Goal: Task Accomplishment & Management: Use online tool/utility

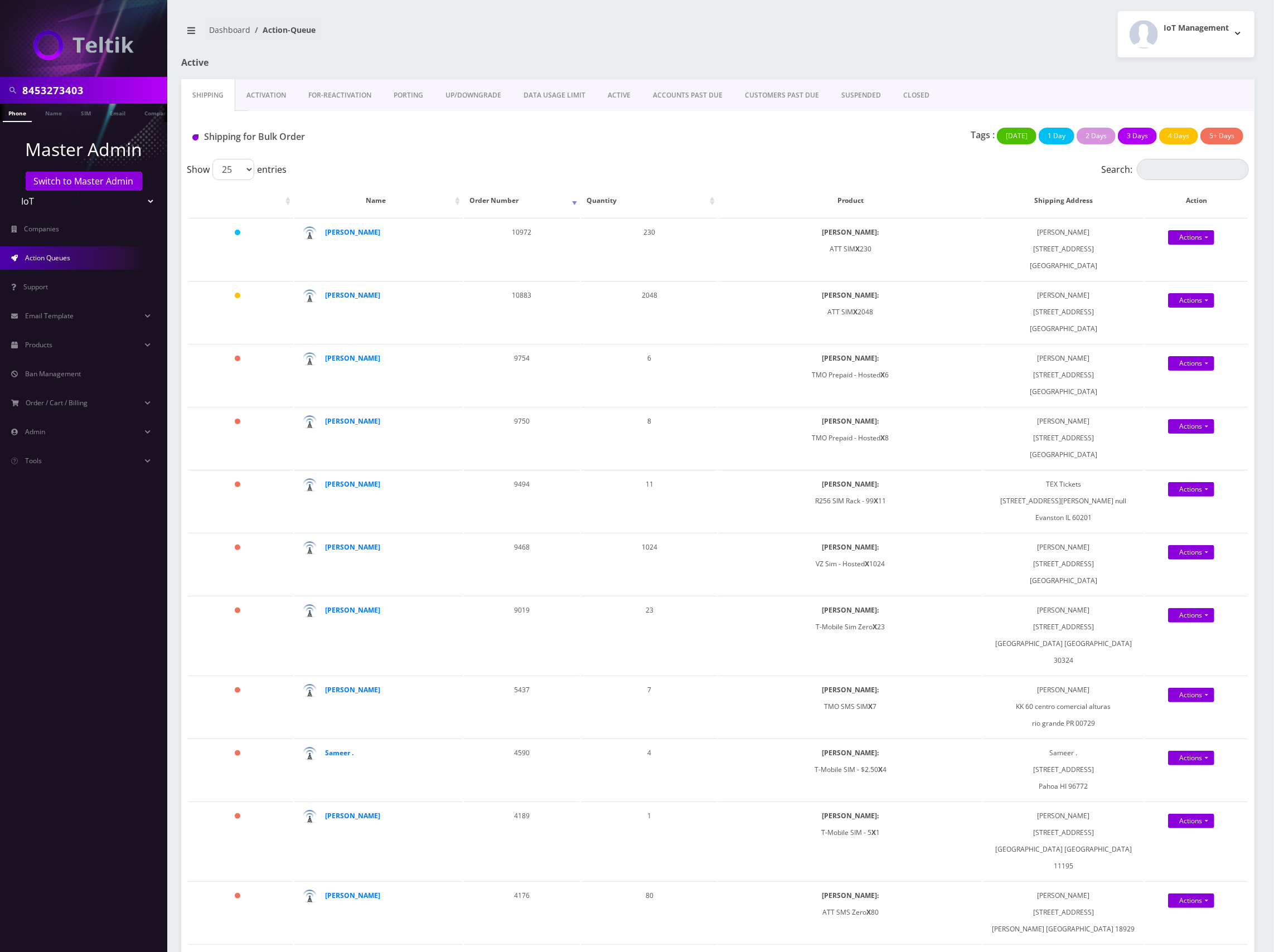
scroll to position [0, 6]
click at [51, 76] on div at bounding box center [83, 39] width 167 height 77
click at [103, 184] on link "Switch to Master Admin" at bounding box center [84, 181] width 117 height 19
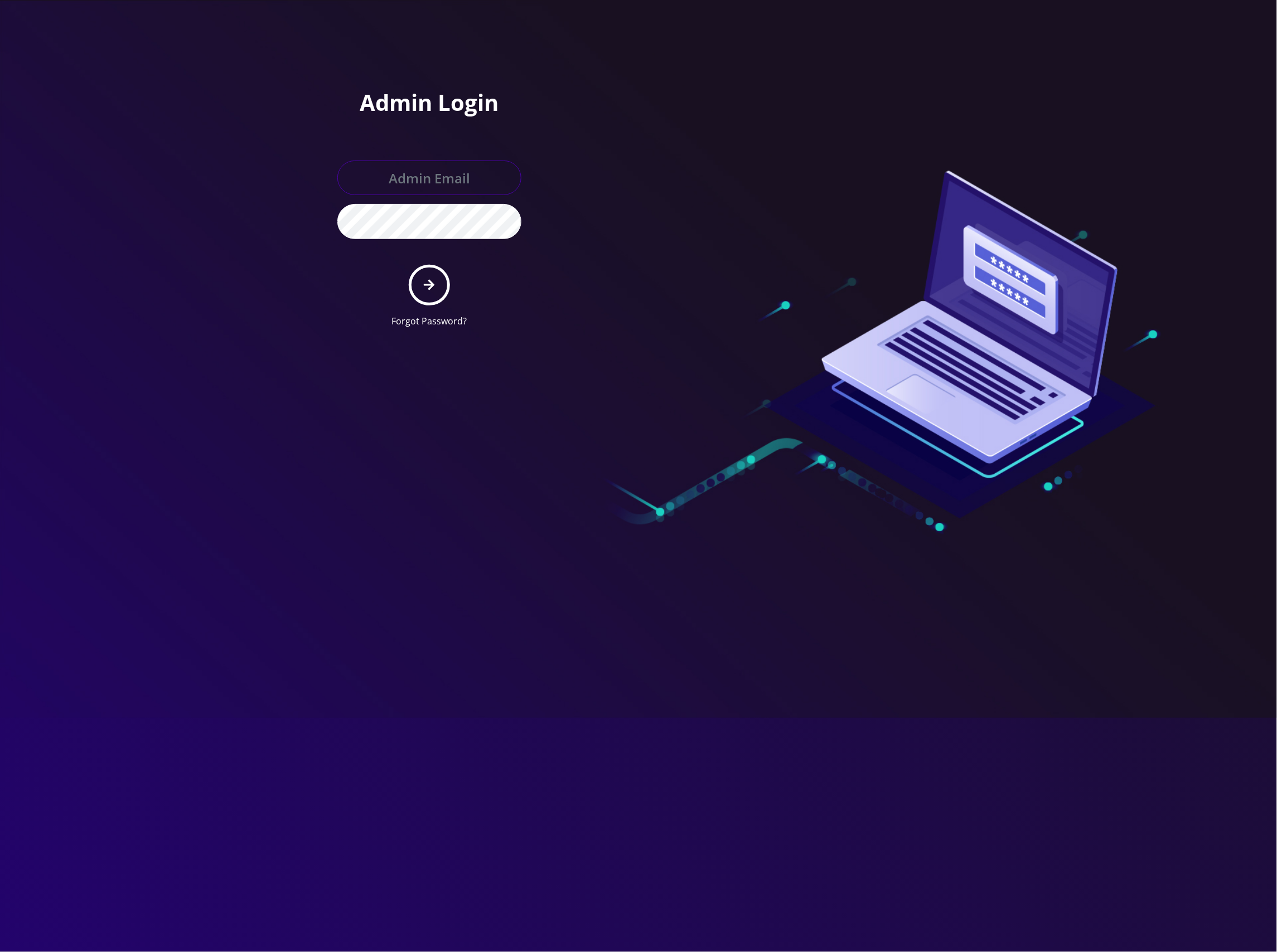
type input "master@britewireless.com"
click at [430, 281] on icon "submit" at bounding box center [429, 285] width 11 height 11
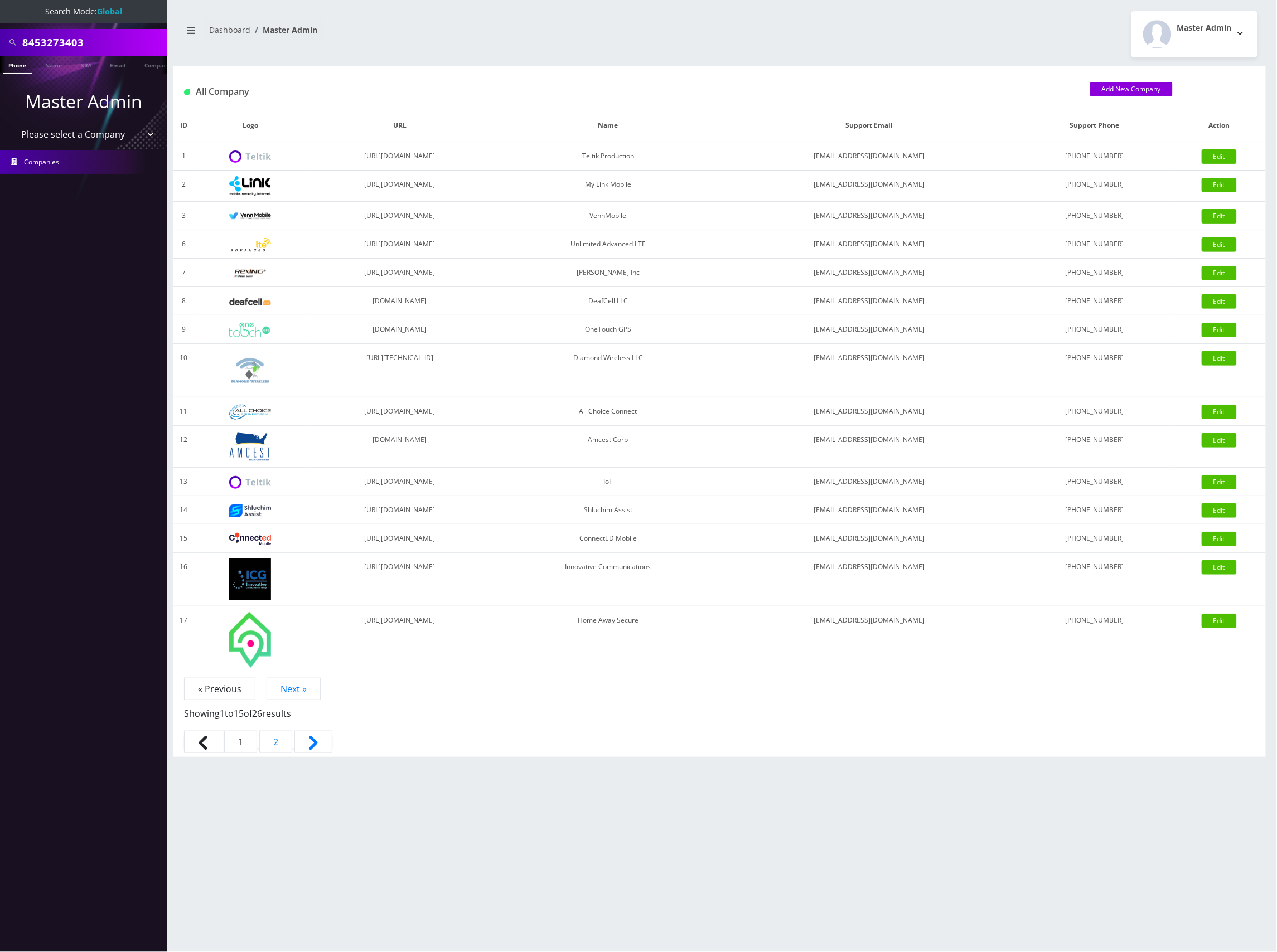
click at [63, 43] on input "8453273403" at bounding box center [93, 42] width 142 height 21
paste input "901240497128471314"
type input "8901240497128471314"
click at [82, 68] on link "SIM" at bounding box center [85, 64] width 21 height 18
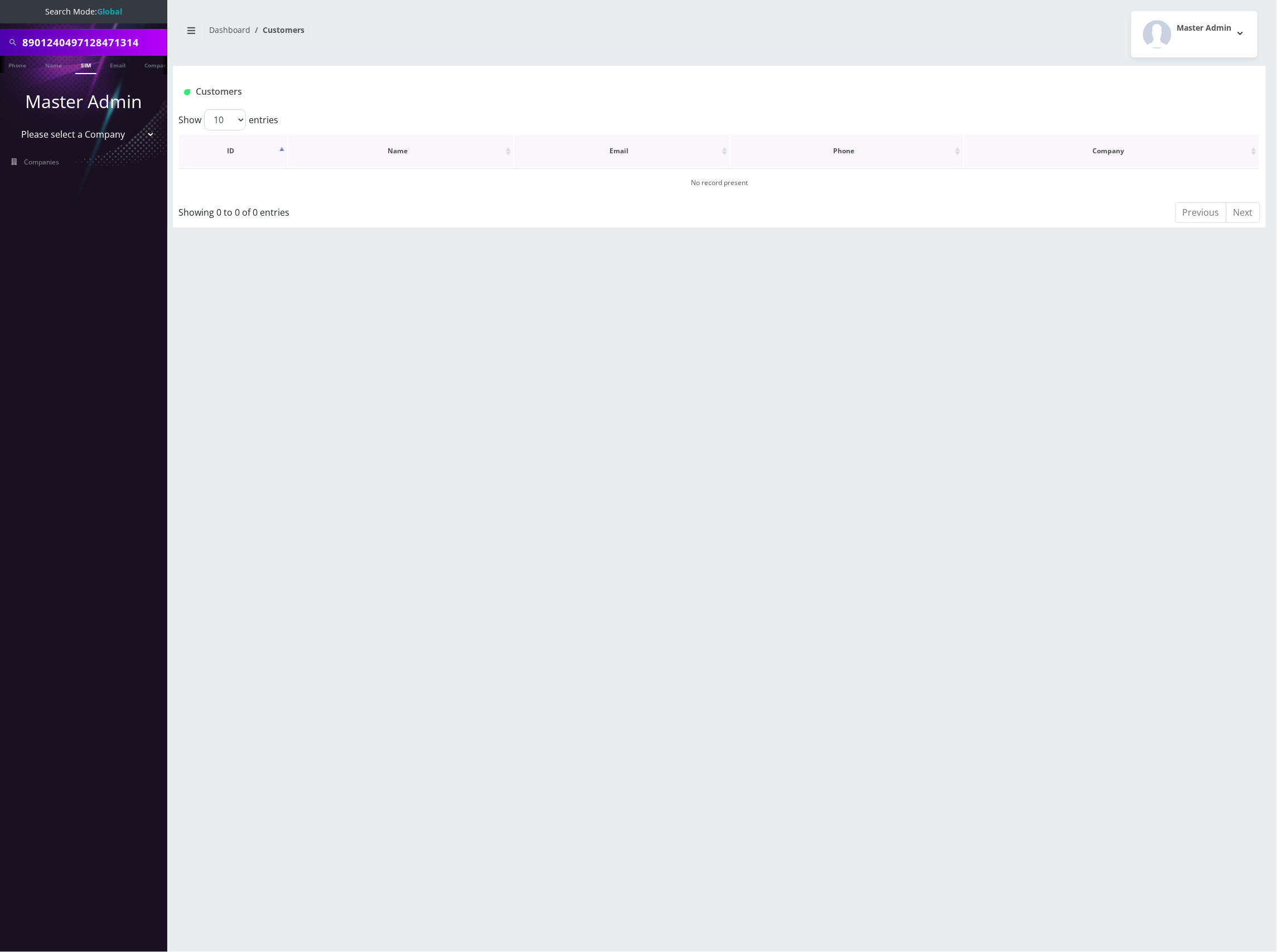
scroll to position [0, 6]
click at [114, 41] on input "8901240497128471314" at bounding box center [93, 42] width 142 height 21
paste input "jp@jpmaenterprise.com"
type input "jp@jpmaenterprise.com"
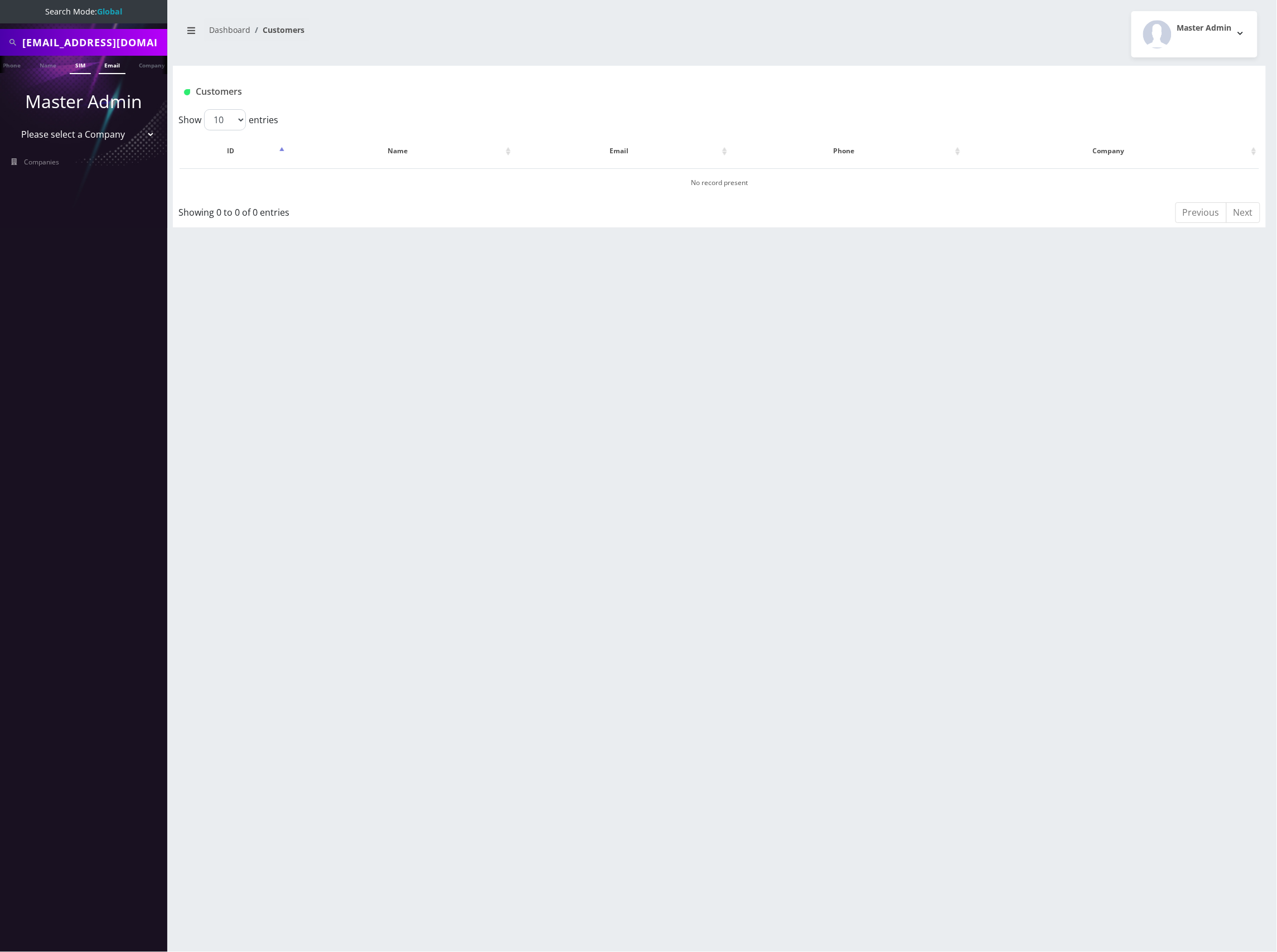
click at [125, 65] on li "Email" at bounding box center [112, 64] width 32 height 18
click at [112, 63] on link "Email" at bounding box center [112, 64] width 27 height 18
click at [430, 181] on button "[PERSON_NAME]" at bounding box center [423, 182] width 70 height 15
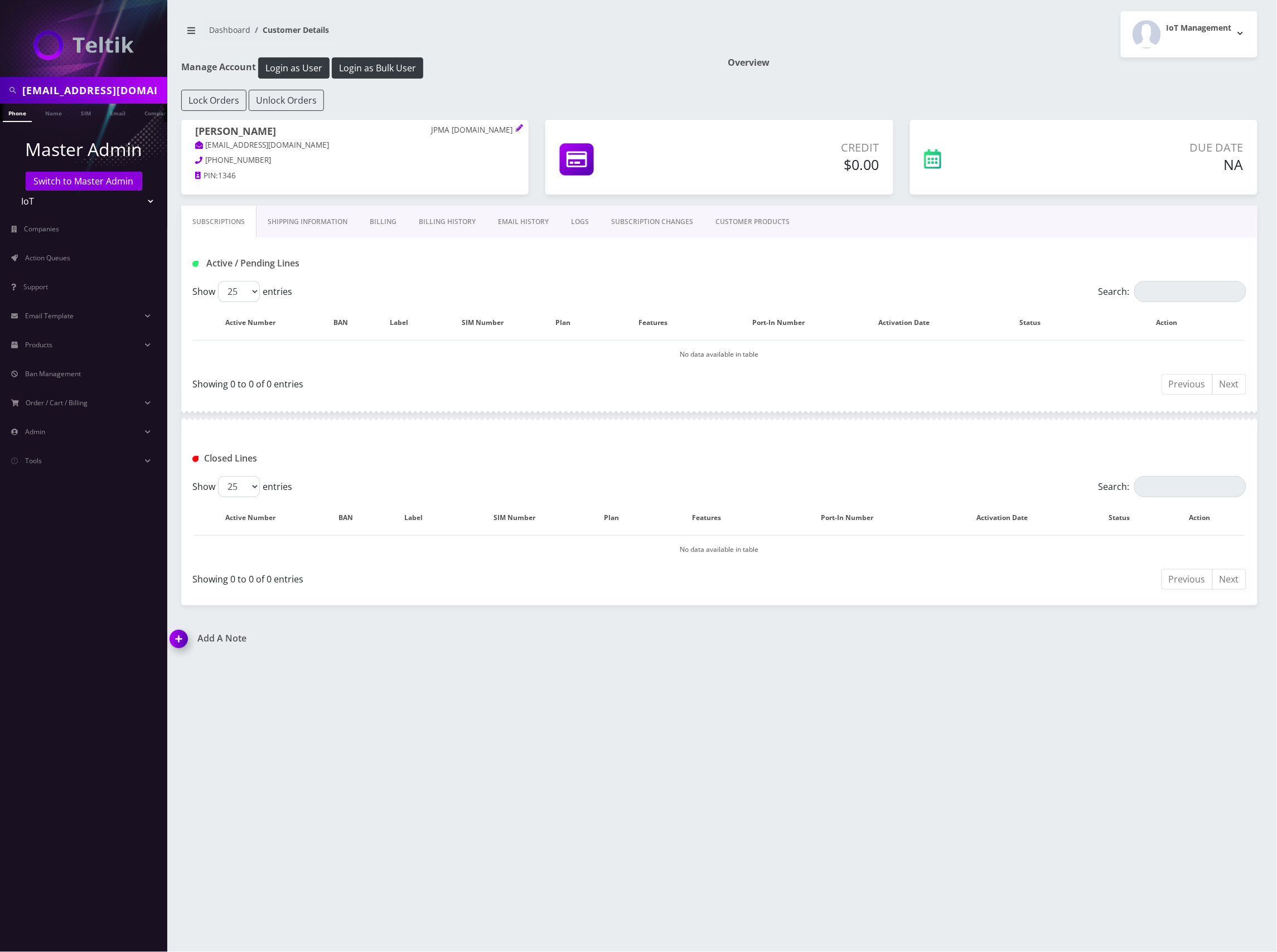
click at [736, 224] on link "CUSTOMER PRODUCTS" at bounding box center [753, 222] width 96 height 32
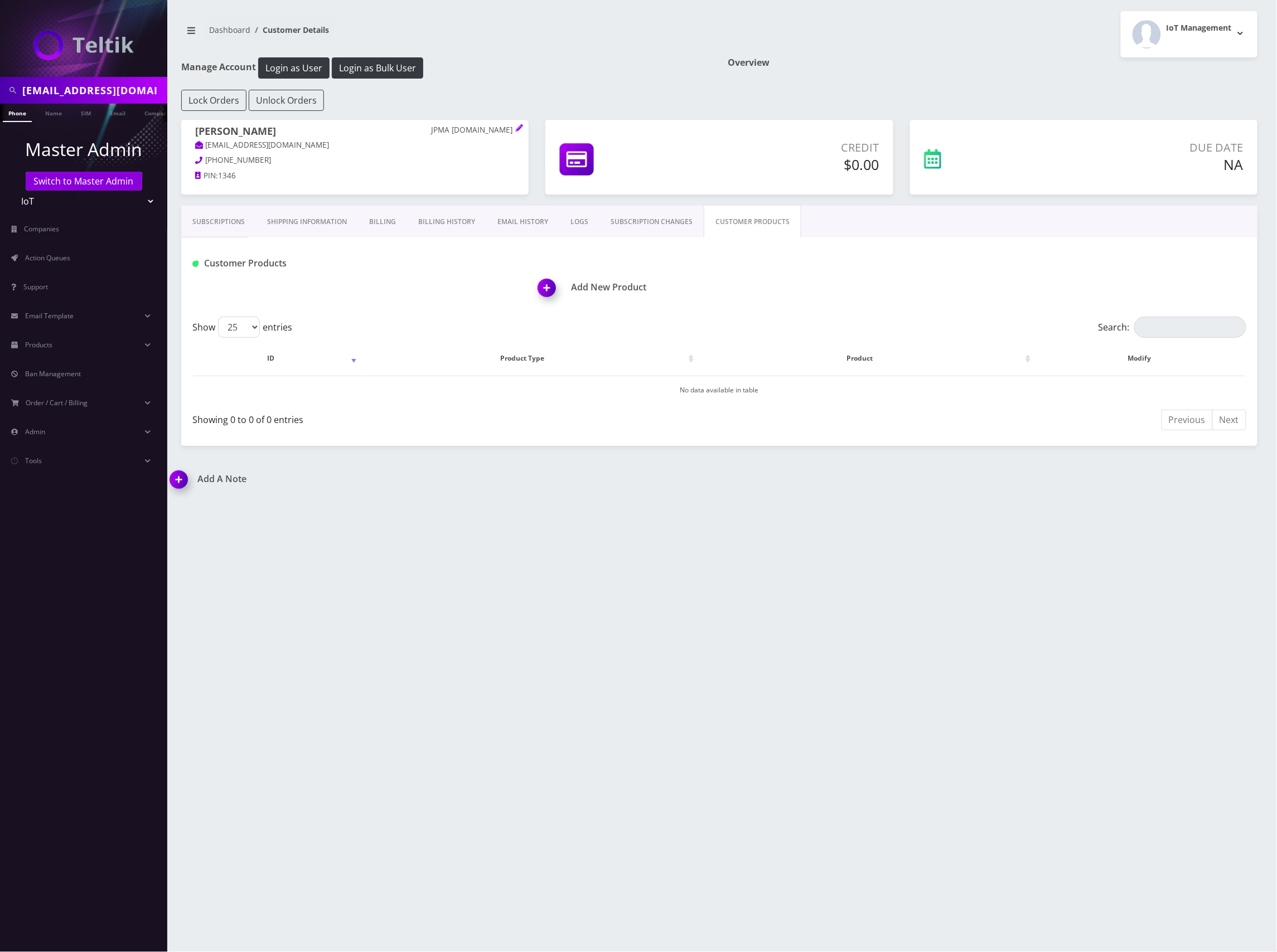
click at [747, 219] on link "CUSTOMER PRODUCTS" at bounding box center [753, 222] width 98 height 32
click at [572, 291] on h1 "Add New Product" at bounding box center [898, 287] width 719 height 11
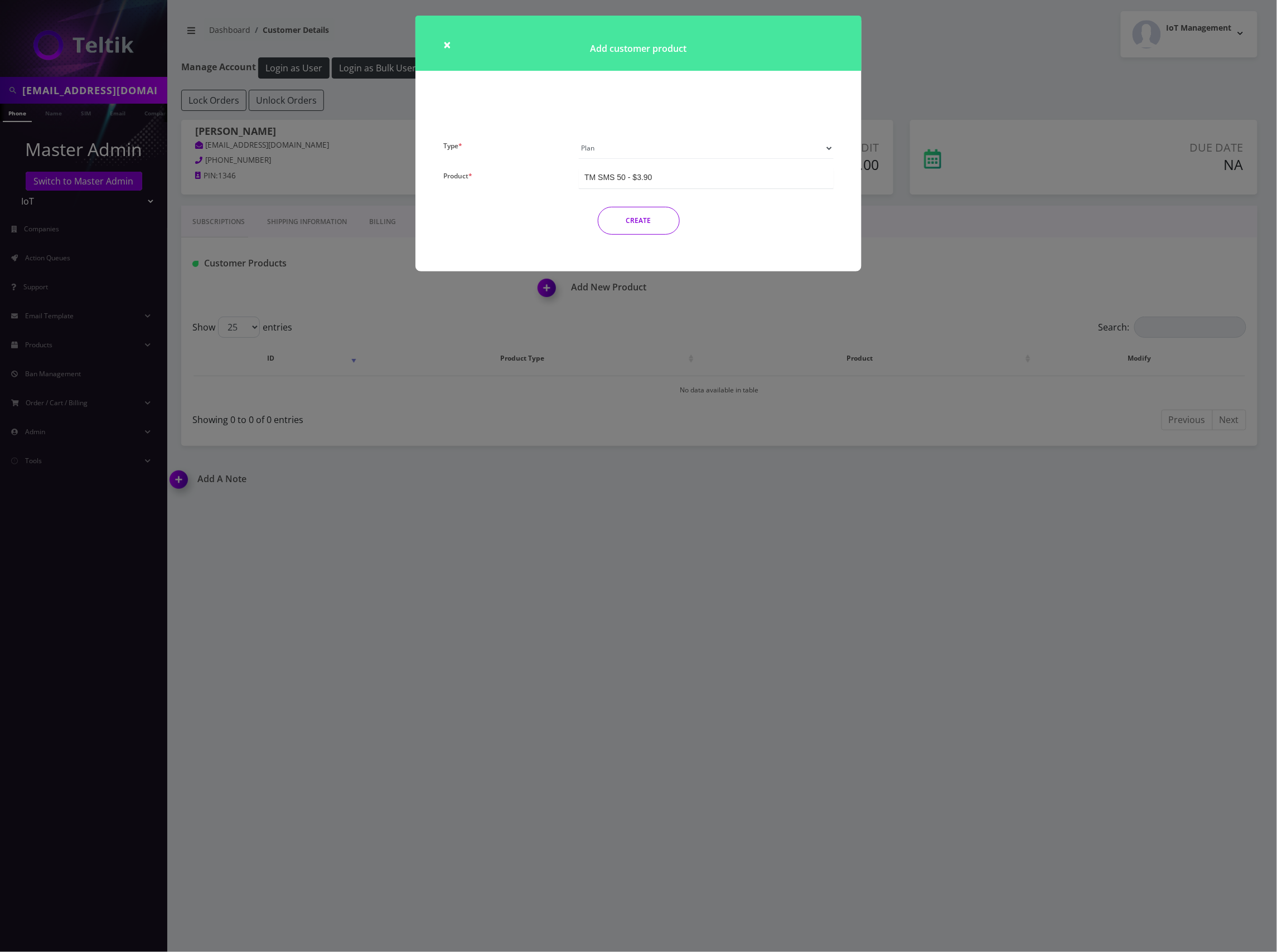
click at [707, 150] on select "Plan Device Sim Addon One-off" at bounding box center [706, 148] width 255 height 21
click at [579, 138] on select "Plan Device Sim Addon One-off" at bounding box center [706, 148] width 255 height 21
click at [638, 183] on div "TM SMS 50 - $3.90" at bounding box center [618, 176] width 68 height 11
click at [817, 150] on select "Plan Device Sim Addon One-off" at bounding box center [706, 148] width 255 height 21
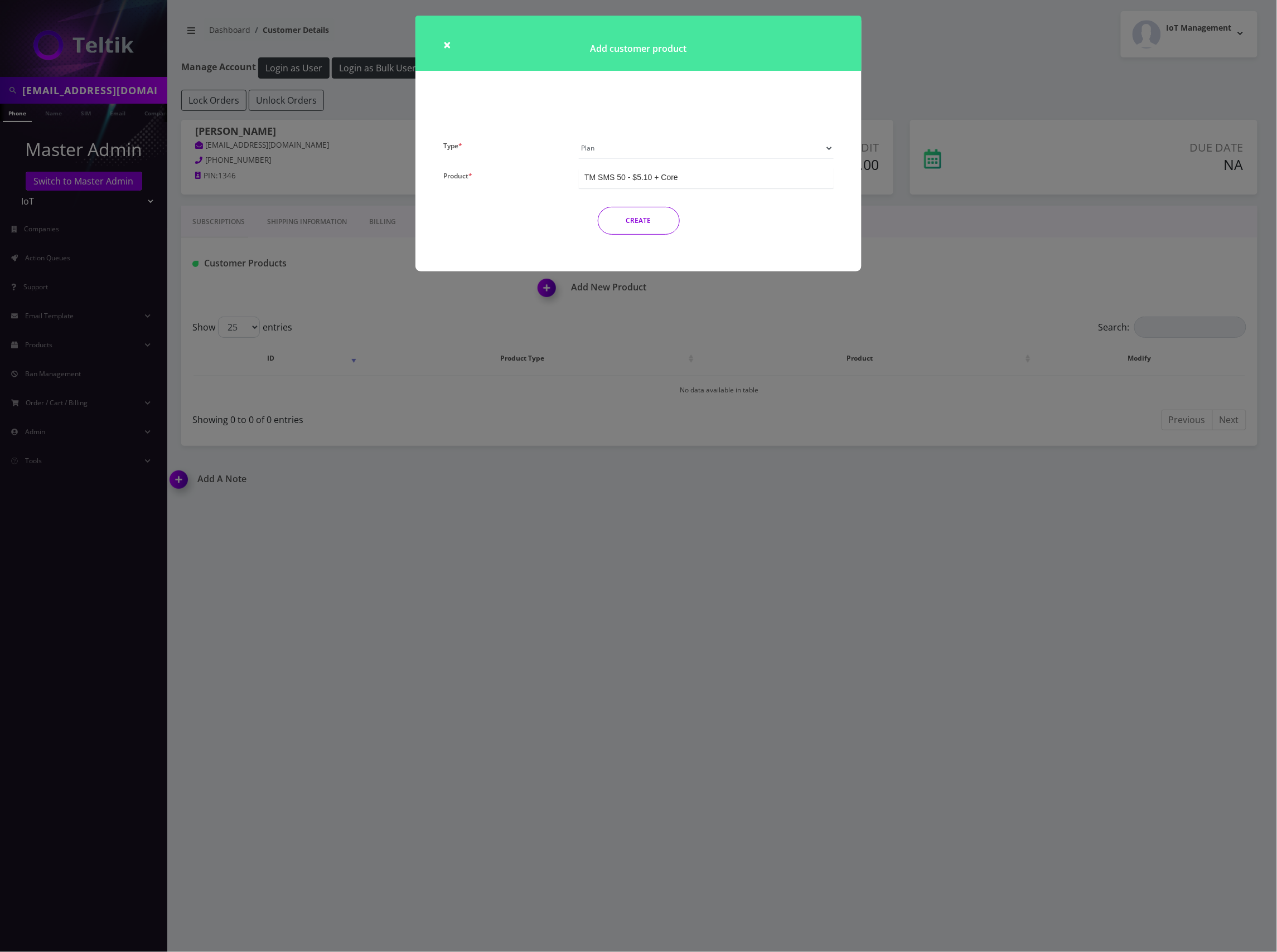
click at [579, 138] on select "Plan Device Sim Addon One-off" at bounding box center [706, 148] width 255 height 21
click at [707, 176] on div "TM SMS 50 - $5.10 + Core" at bounding box center [706, 178] width 255 height 20
drag, startPoint x: 823, startPoint y: 449, endPoint x: 805, endPoint y: 439, distance: 20.6
click at [815, 450] on div "× Add customer product Type * Plan Device Sim Addon One-off Product * TM SMS 50…" at bounding box center [638, 476] width 1277 height 952
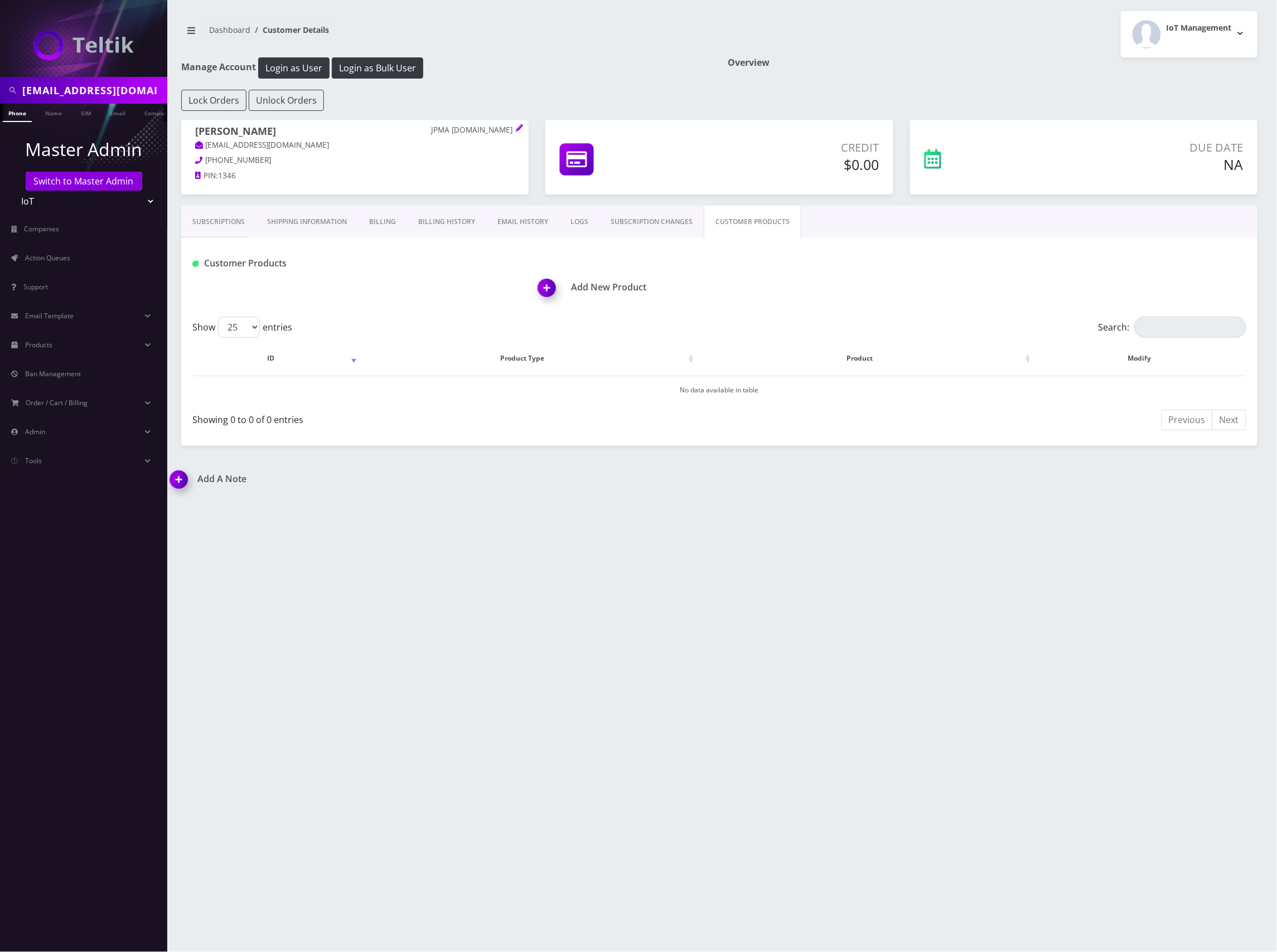
click at [96, 88] on input "[EMAIL_ADDRESS][DOMAIN_NAME]" at bounding box center [93, 90] width 142 height 21
paste input "bdadsmagee@icloud"
type input "bdadsmagee@icloud.com"
click at [112, 112] on link "Email" at bounding box center [117, 112] width 27 height 18
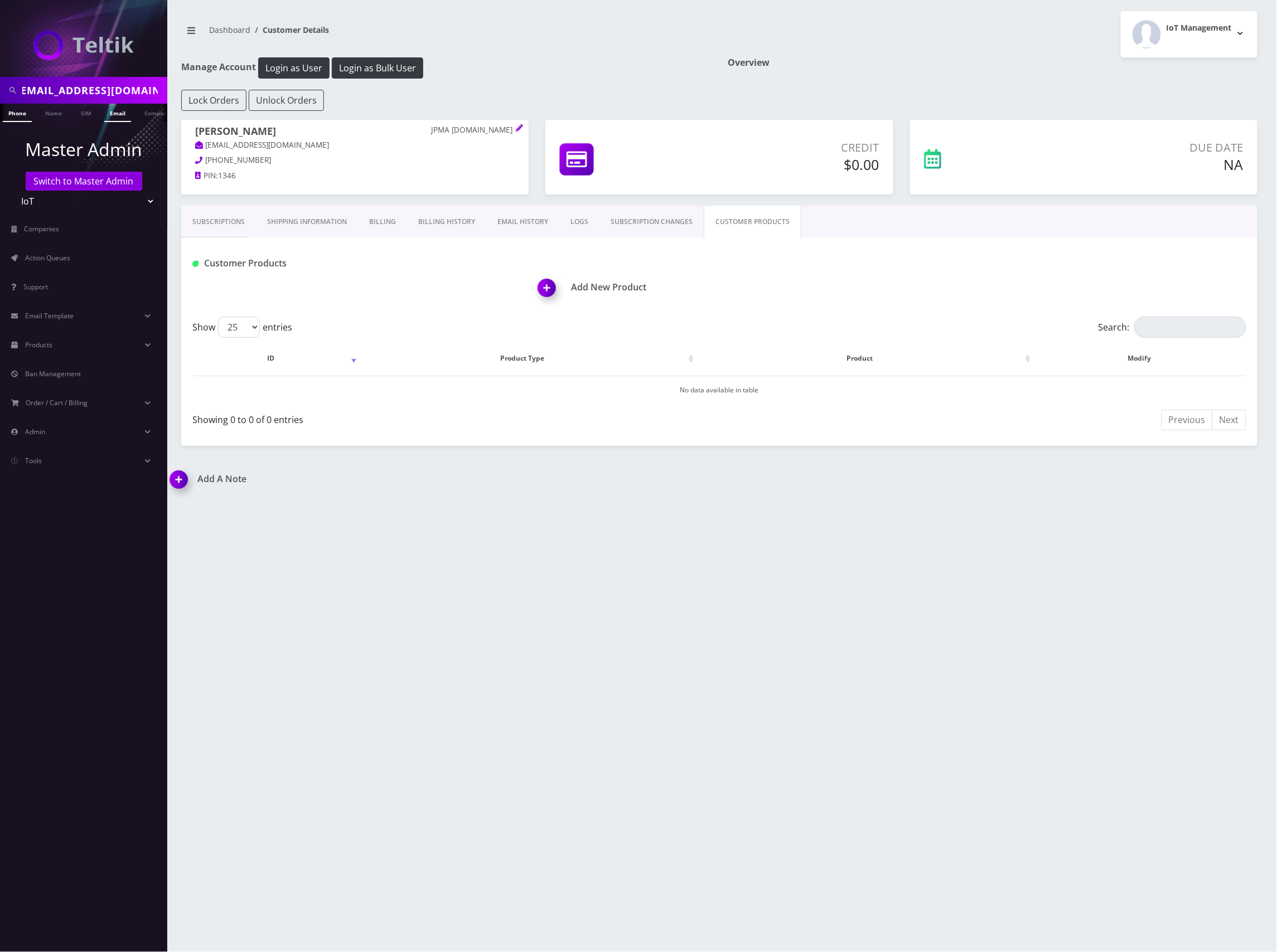
scroll to position [0, 0]
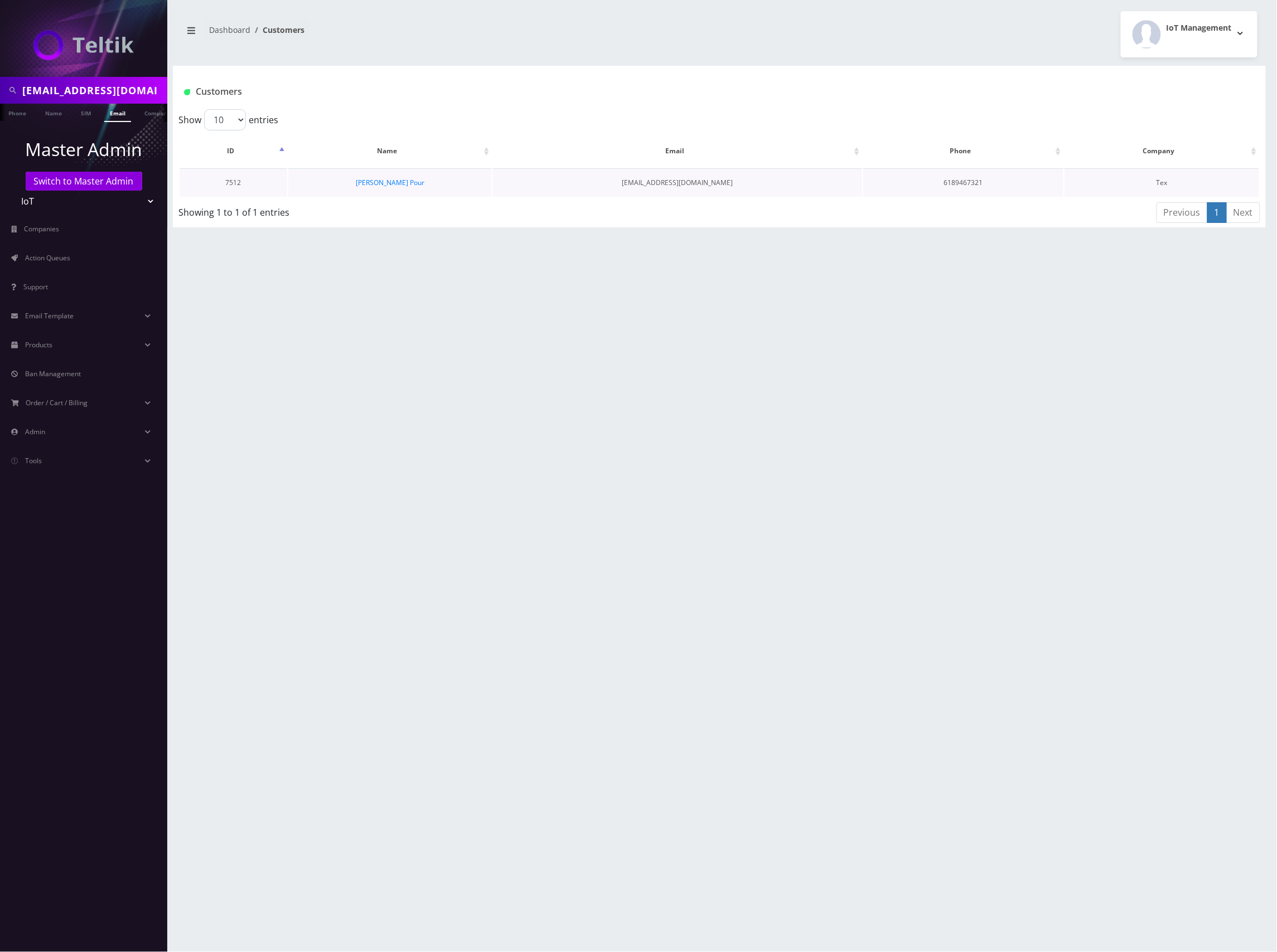
click at [659, 181] on td "[EMAIL_ADDRESS][DOMAIN_NAME]" at bounding box center [678, 182] width 370 height 28
click at [381, 184] on link "Brogan Pour" at bounding box center [390, 182] width 69 height 9
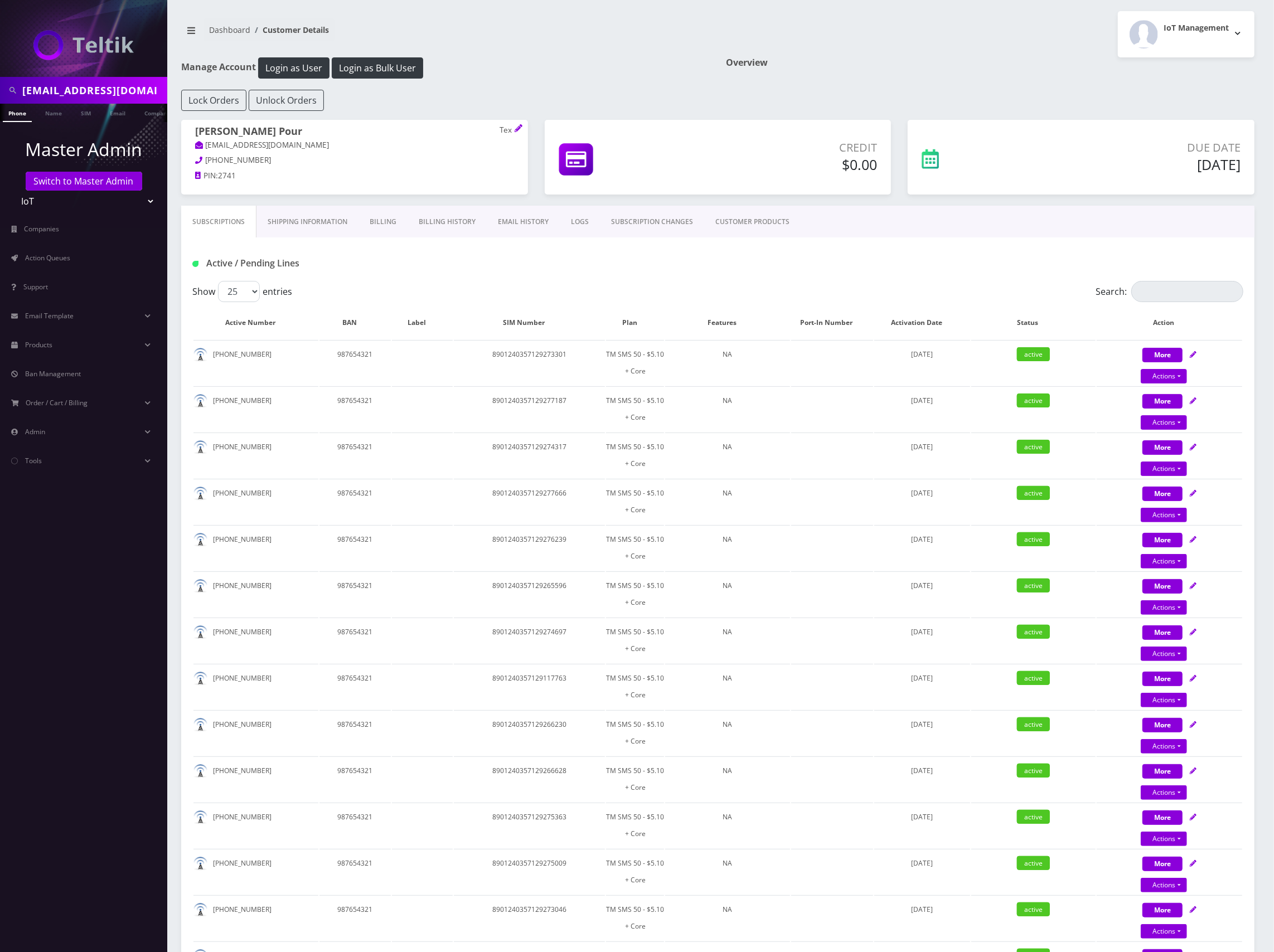
click at [761, 217] on link "CUSTOMER PRODUCTS" at bounding box center [753, 222] width 96 height 32
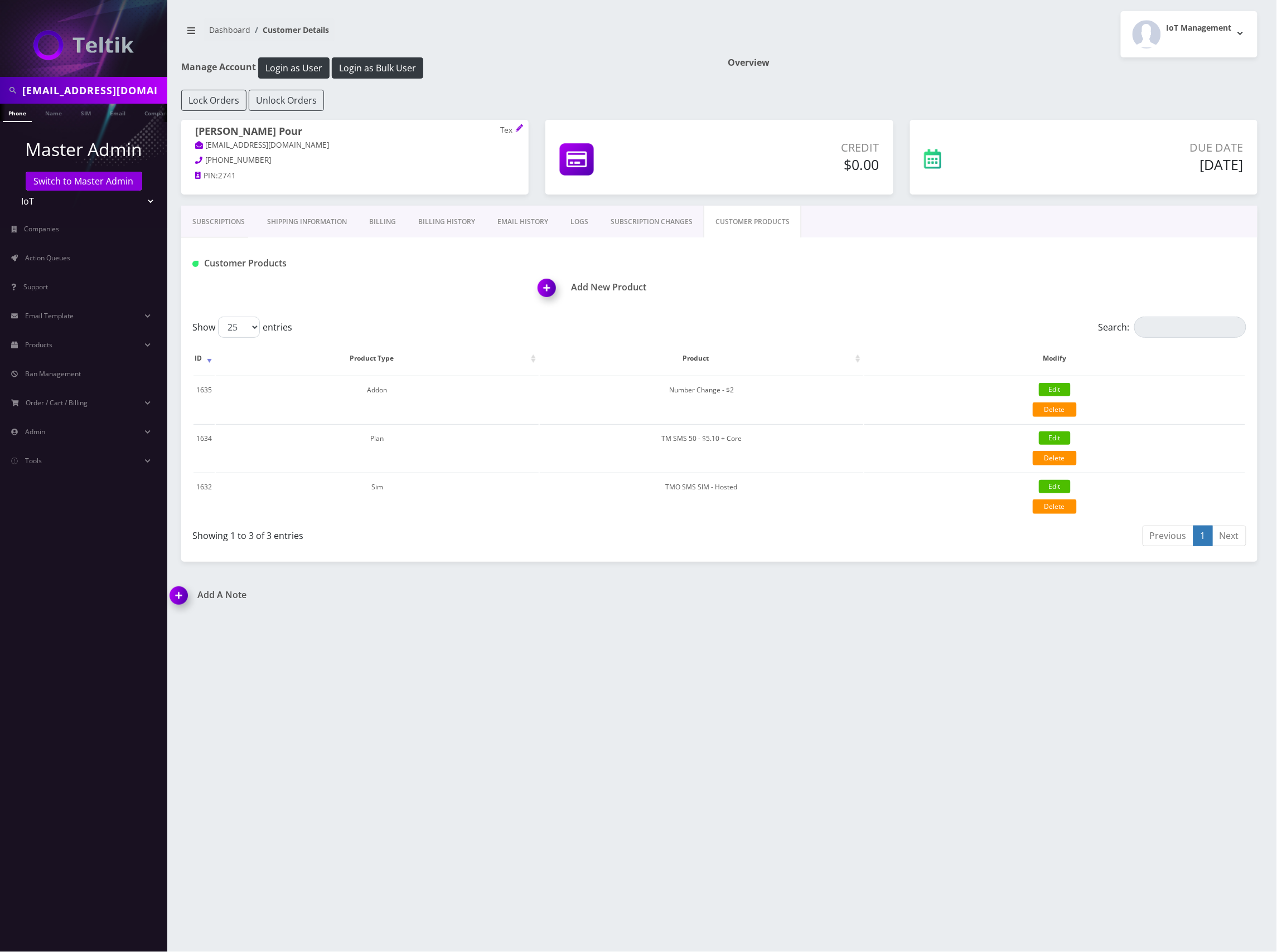
click at [72, 88] on input "bdadsmagee@icloud.com" at bounding box center [93, 90] width 142 height 21
paste input "jp@jpmaenterprise"
type input "[EMAIL_ADDRESS][DOMAIN_NAME]"
click at [101, 109] on link "Email" at bounding box center [112, 112] width 27 height 18
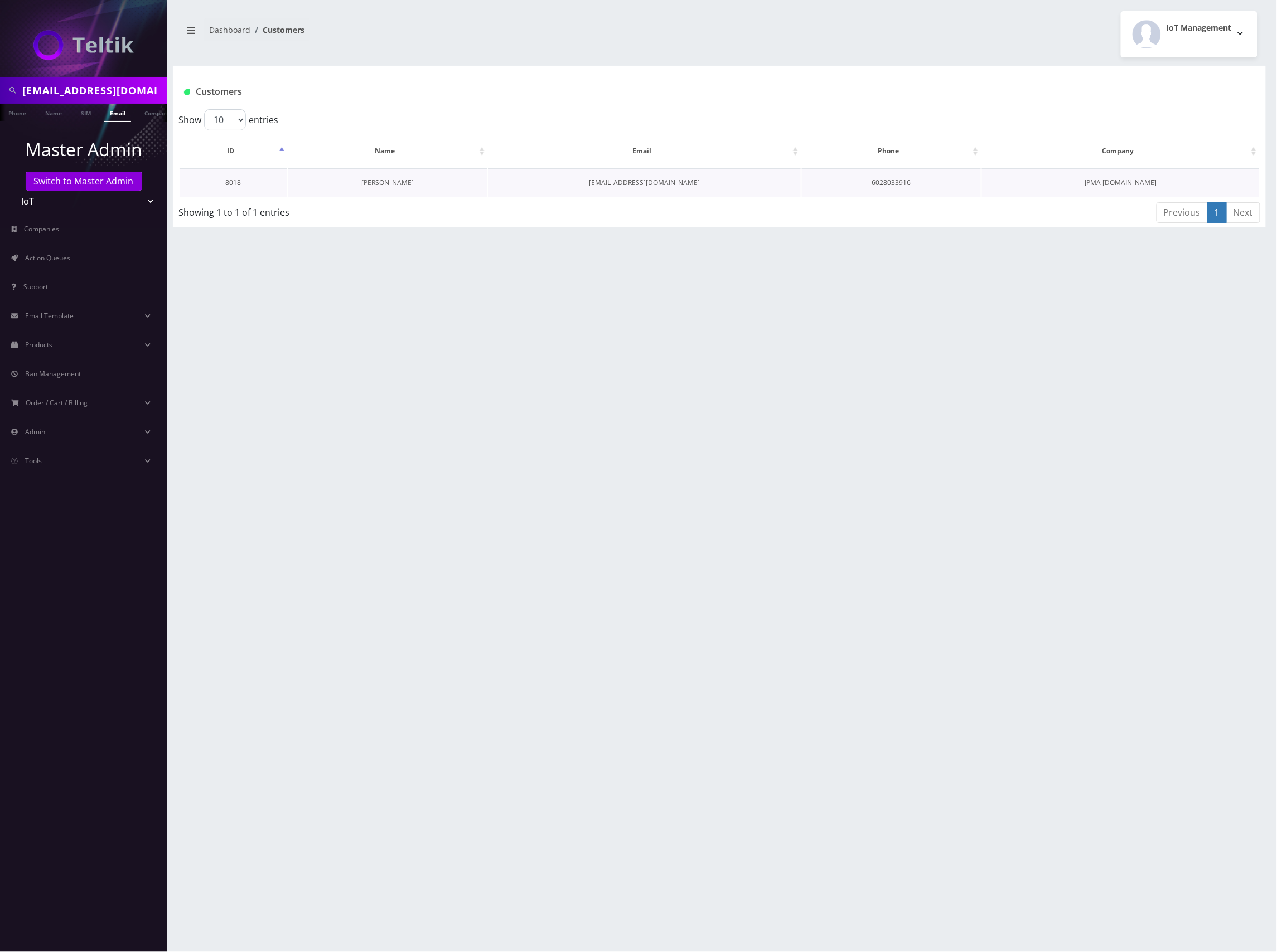
click at [395, 178] on link "[PERSON_NAME]" at bounding box center [387, 182] width 53 height 9
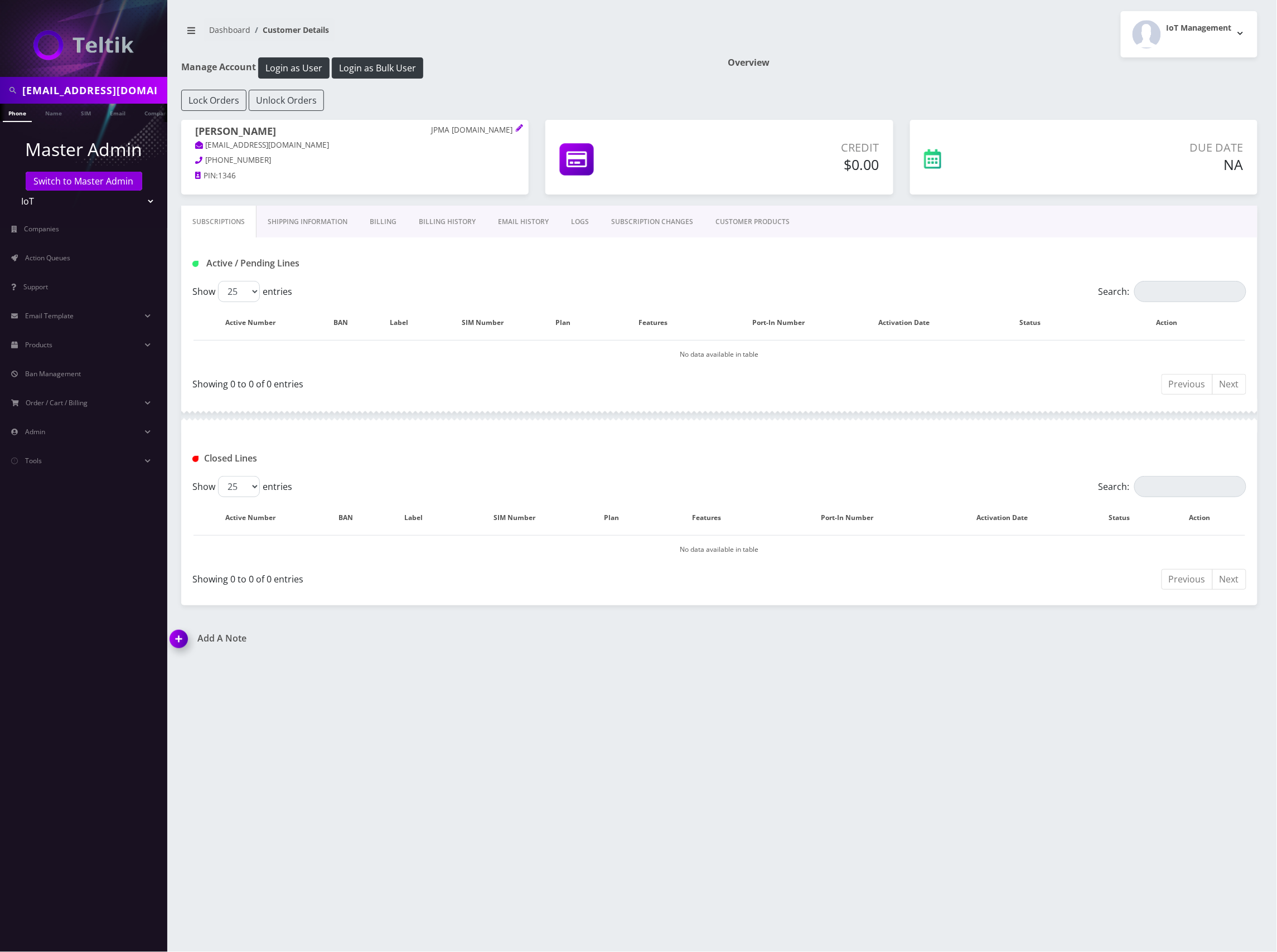
click at [746, 219] on link "CUSTOMER PRODUCTS" at bounding box center [753, 222] width 96 height 32
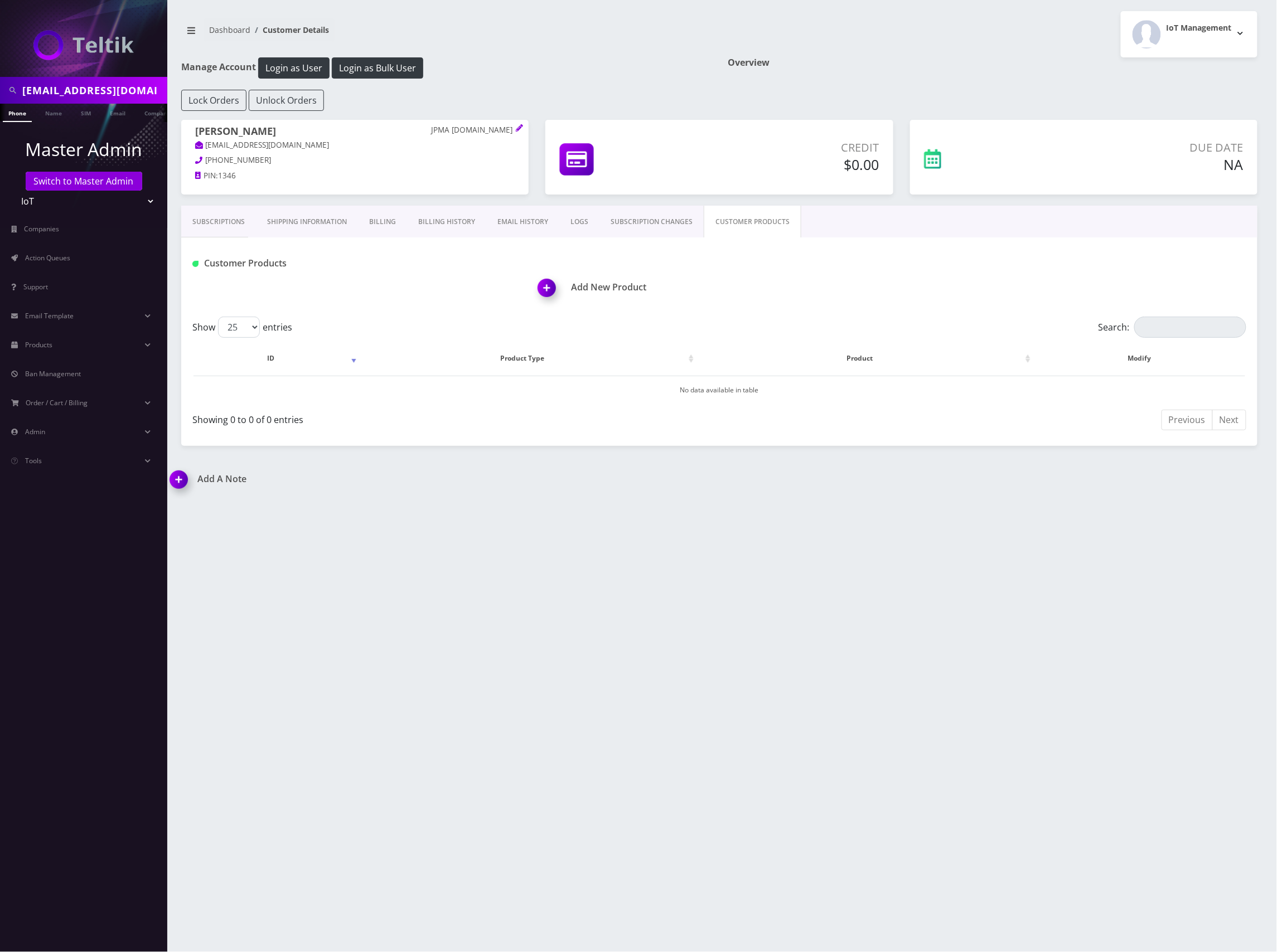
click at [546, 292] on img at bounding box center [548, 292] width 33 height 33
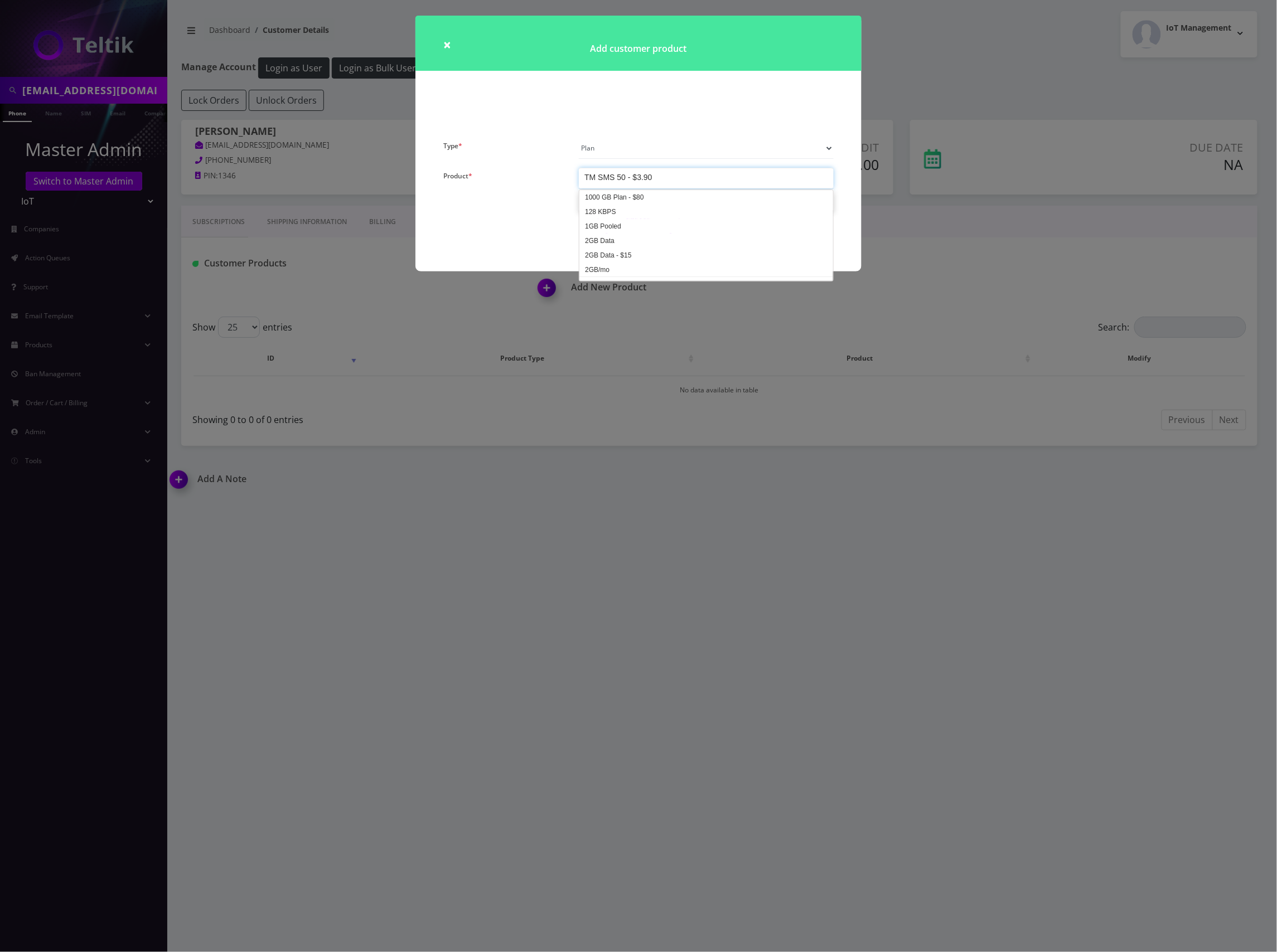
scroll to position [2642, 0]
click at [716, 181] on div "TM SMS 50 - $3.90" at bounding box center [706, 178] width 255 height 20
click at [656, 223] on button "CREATE" at bounding box center [639, 221] width 82 height 28
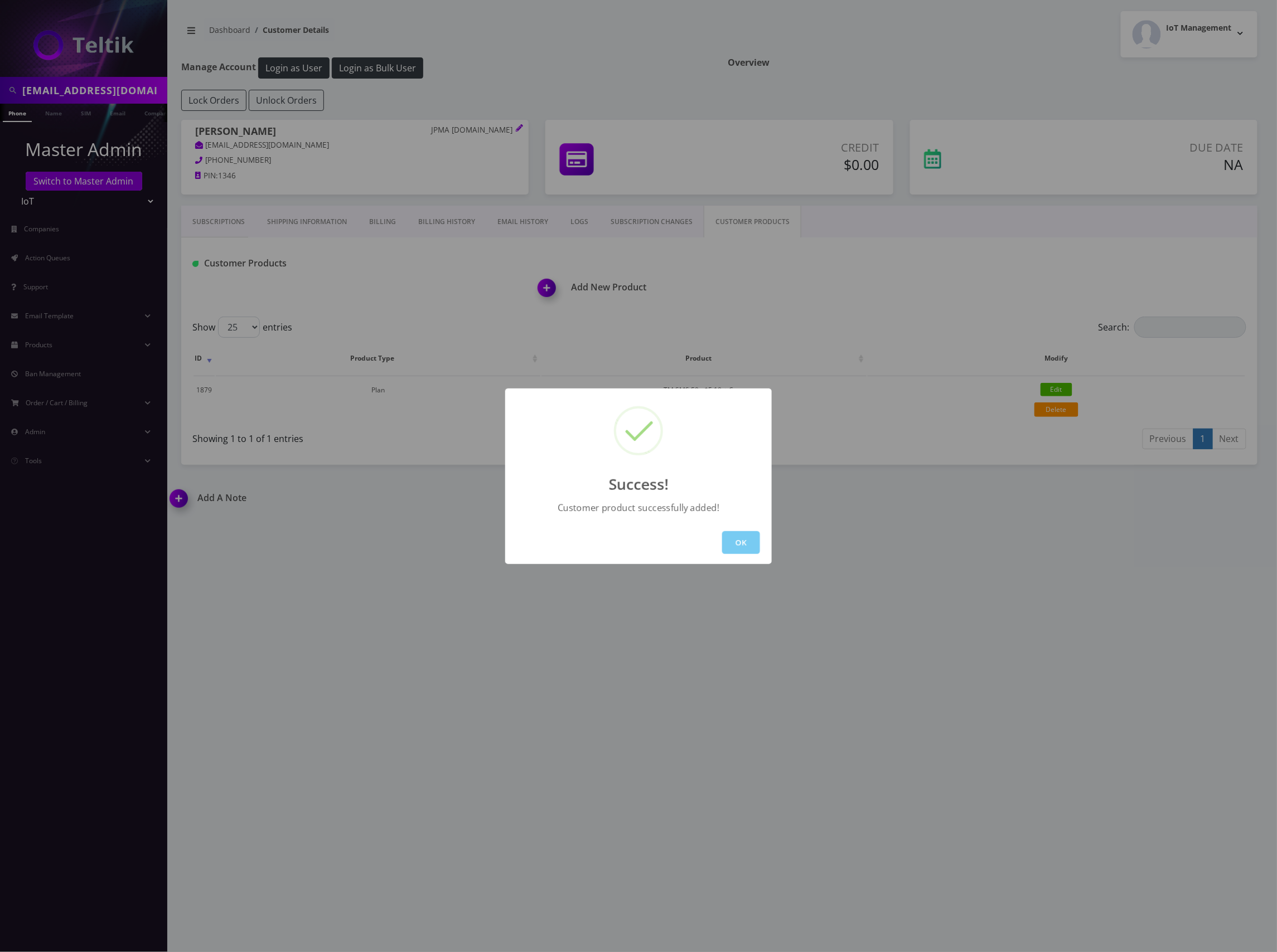
click at [742, 538] on button "OK" at bounding box center [741, 542] width 38 height 23
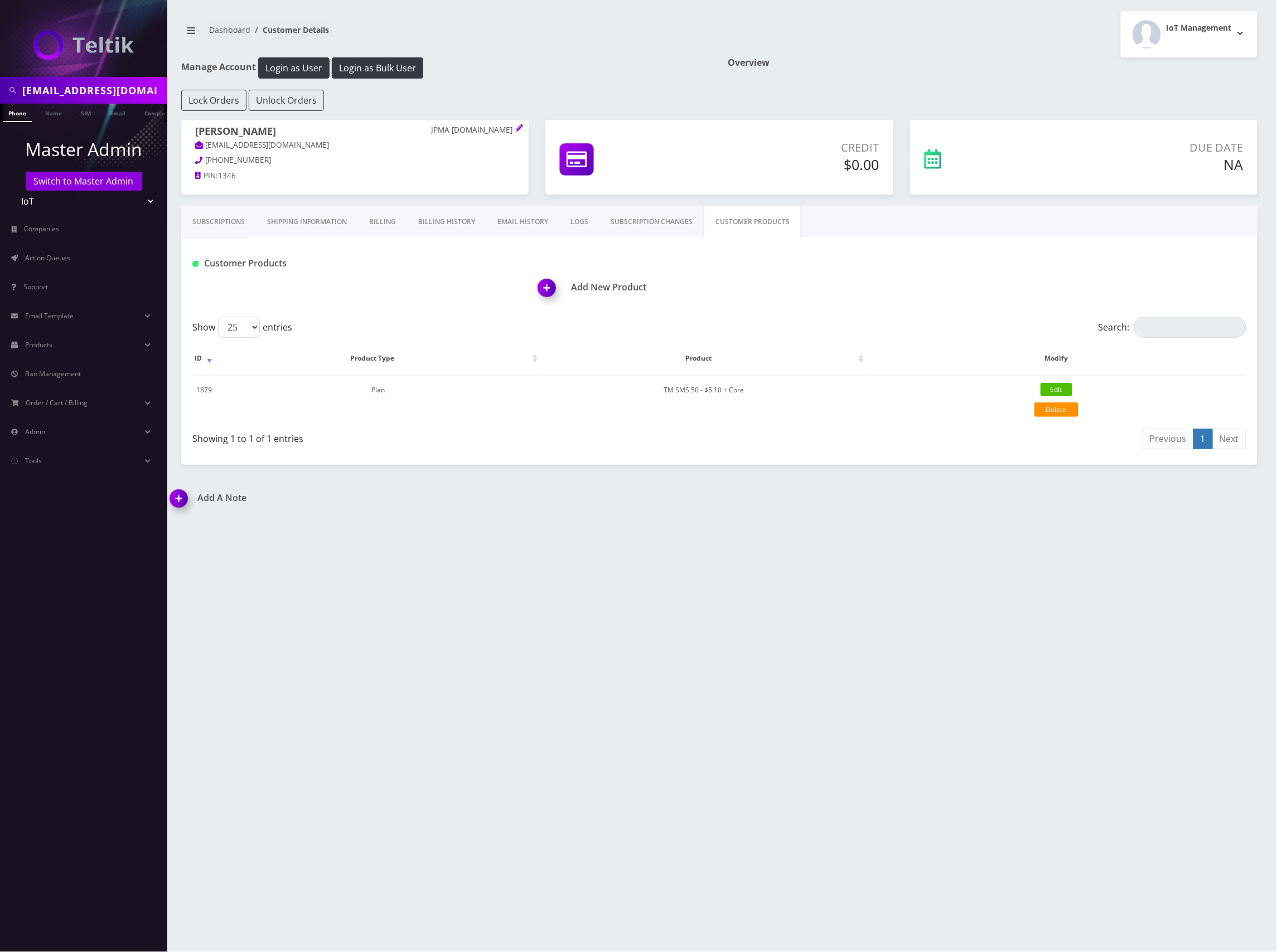
click at [622, 295] on div "Add New Product" at bounding box center [898, 281] width 714 height 54
click at [586, 286] on h1 "Add New Product" at bounding box center [898, 287] width 719 height 11
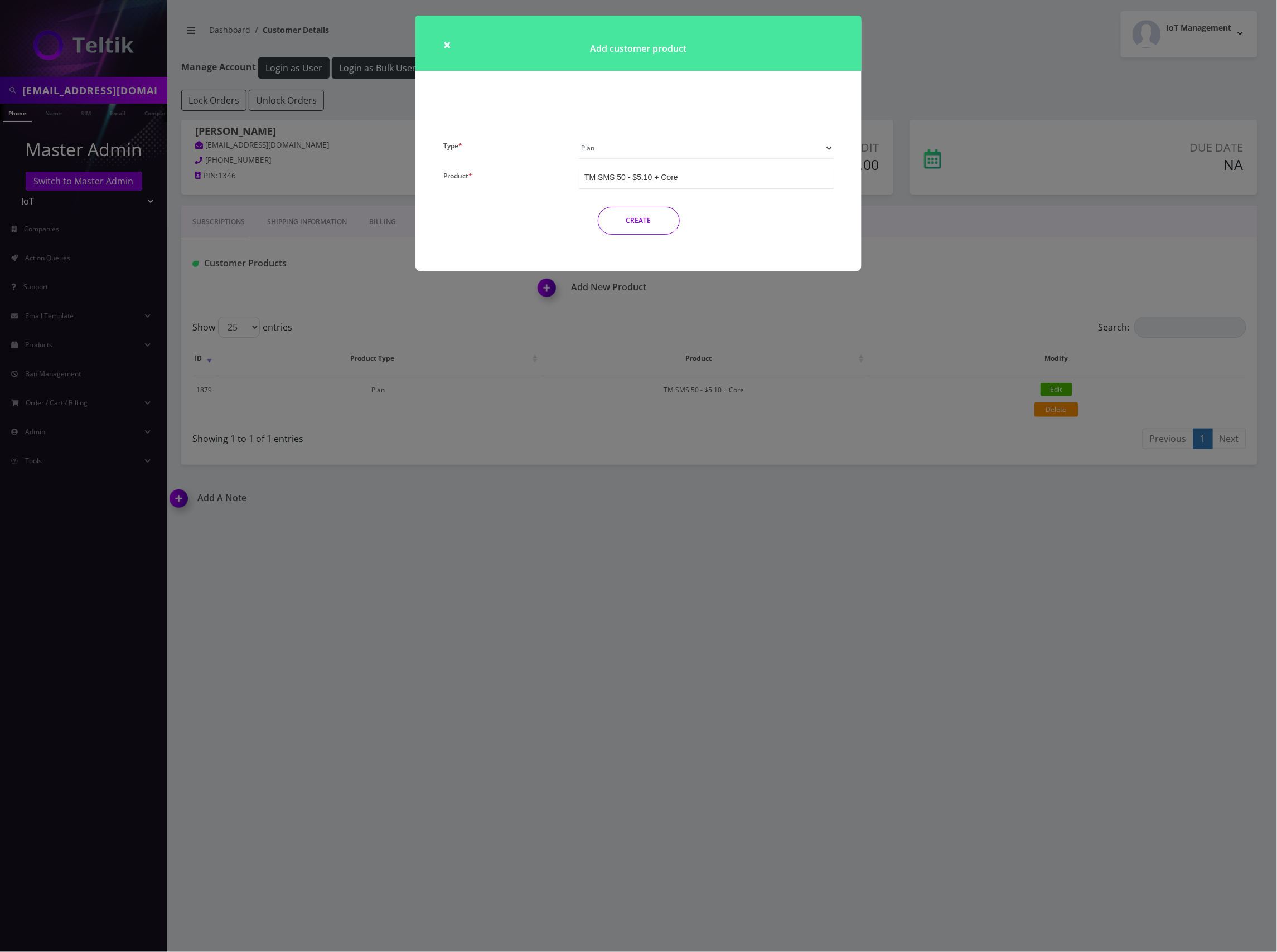
click at [750, 147] on select "Plan Device Sim Addon One-off" at bounding box center [706, 148] width 255 height 21
click at [579, 138] on select "Plan Device Sim Addon One-off" at bounding box center [706, 148] width 255 height 21
click at [695, 183] on div "TMO SMS SIM" at bounding box center [706, 178] width 255 height 20
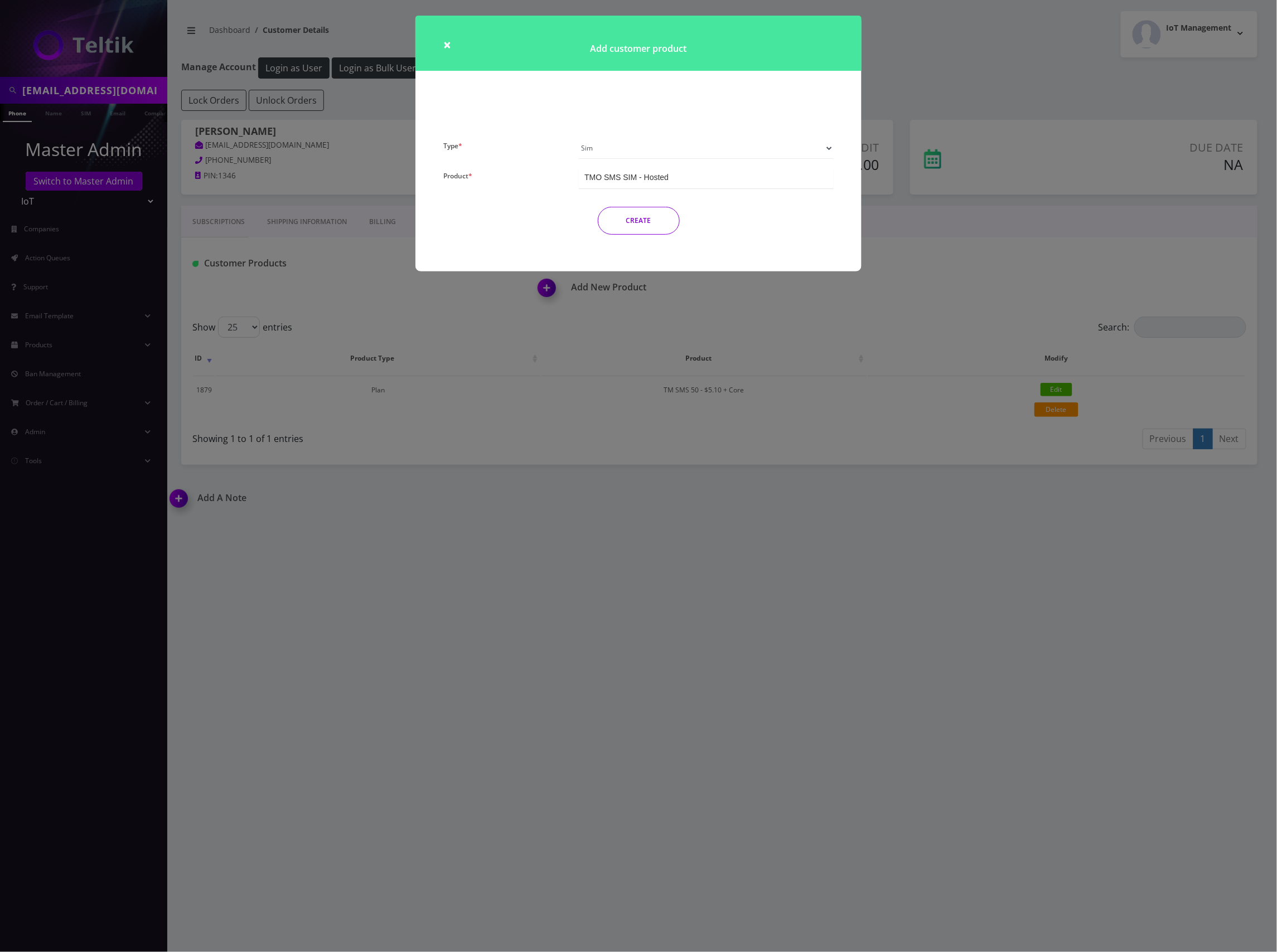
click at [647, 216] on button "CREATE" at bounding box center [639, 221] width 82 height 28
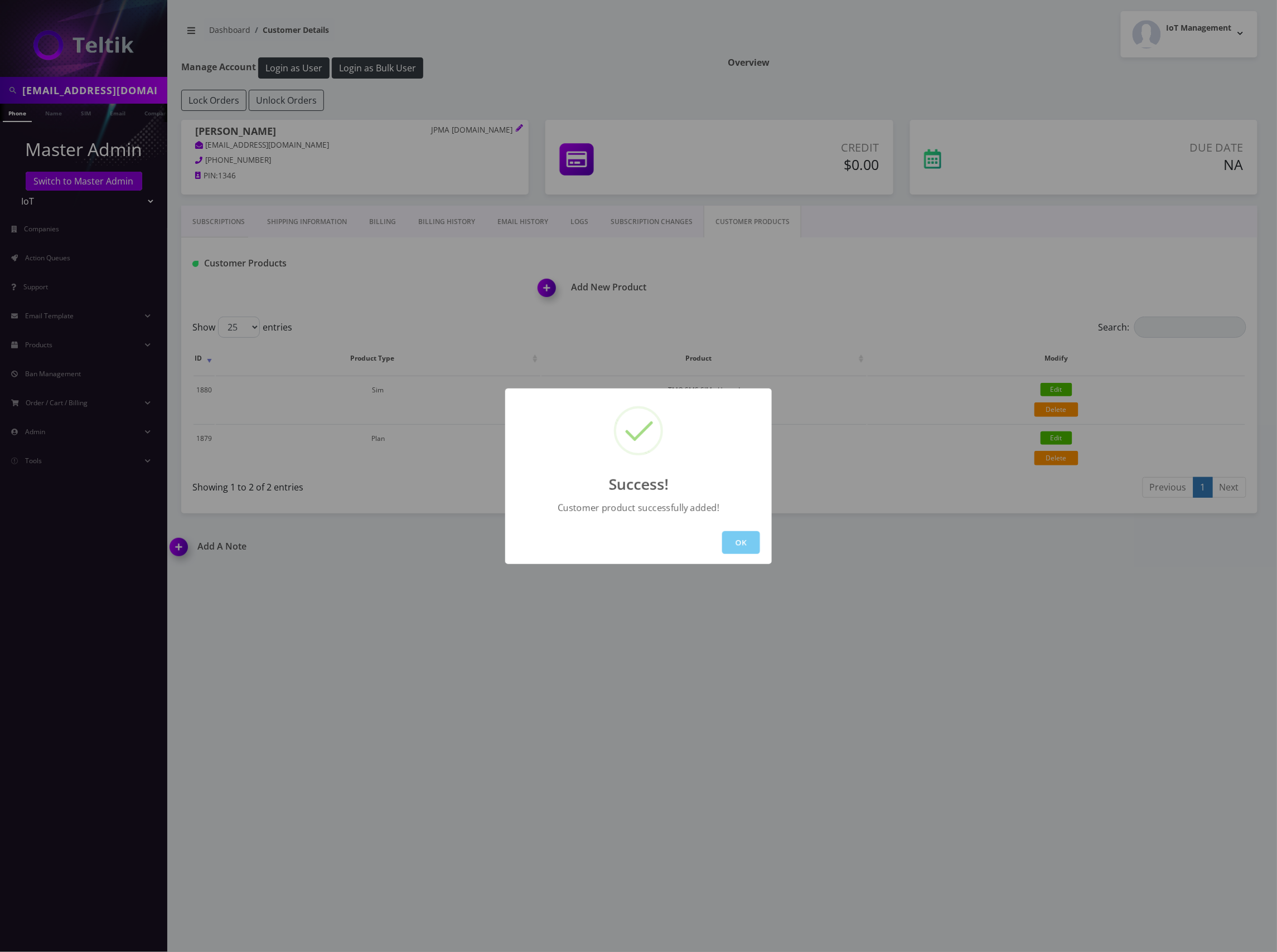
click at [734, 540] on button "OK" at bounding box center [741, 542] width 38 height 23
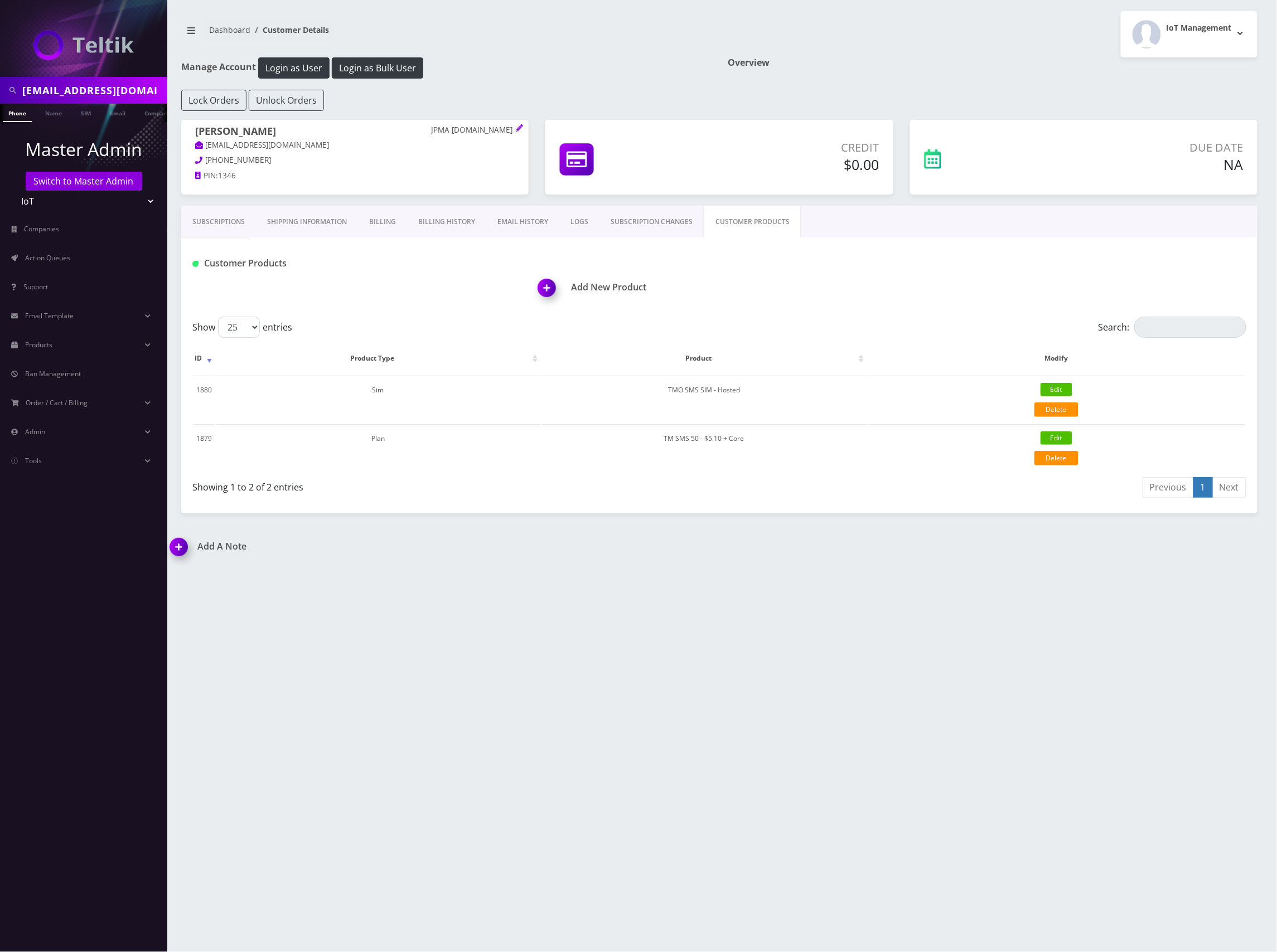
click at [609, 284] on h1 "Add New Product" at bounding box center [898, 287] width 719 height 11
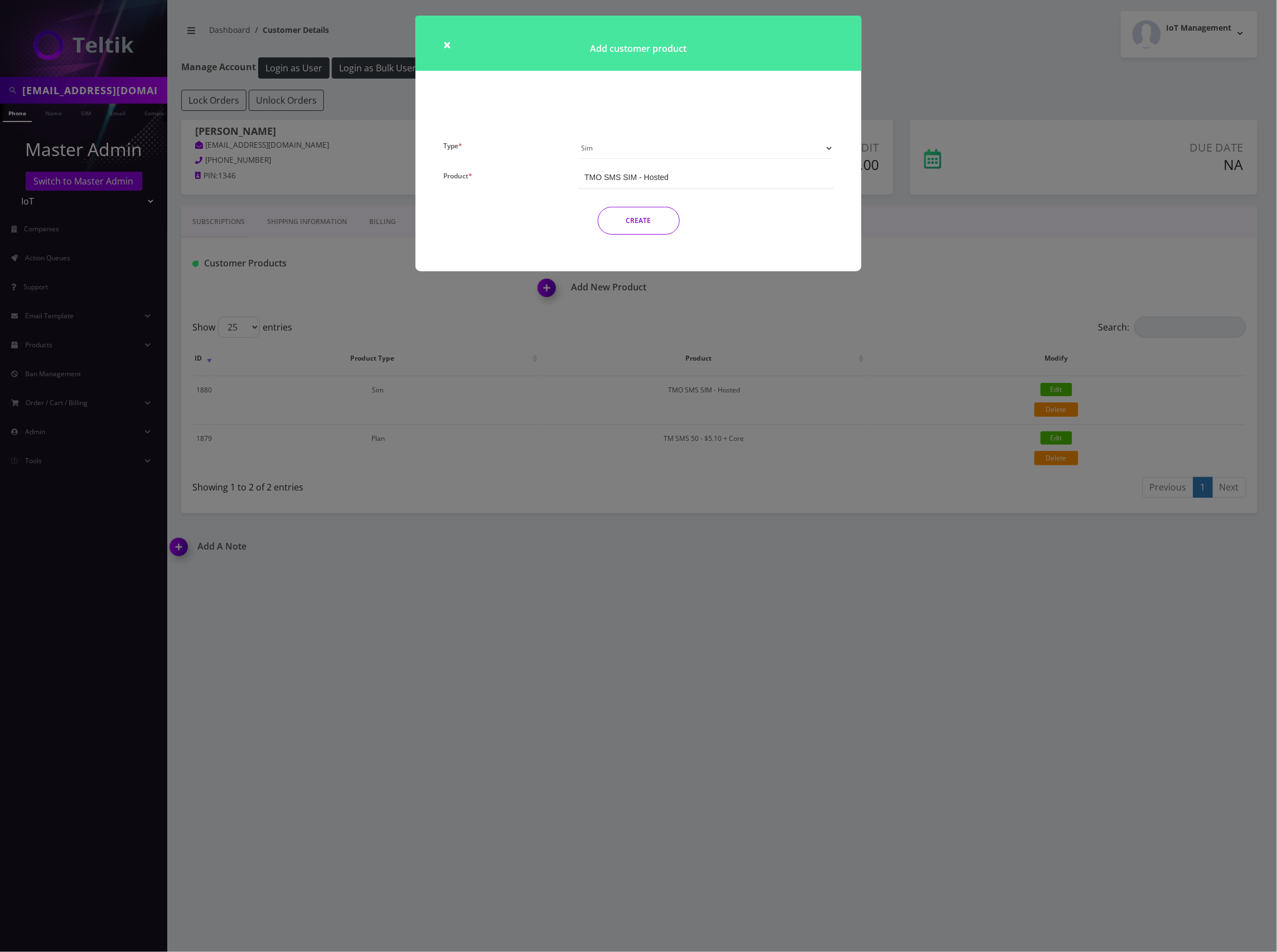
click at [707, 155] on select "Plan Device Sim Addon One-off" at bounding box center [706, 148] width 255 height 21
select select "4"
click at [579, 138] on select "Plan Device Sim Addon One-off" at bounding box center [706, 148] width 255 height 21
click at [695, 179] on div "Number Change - $3.75" at bounding box center [706, 178] width 255 height 20
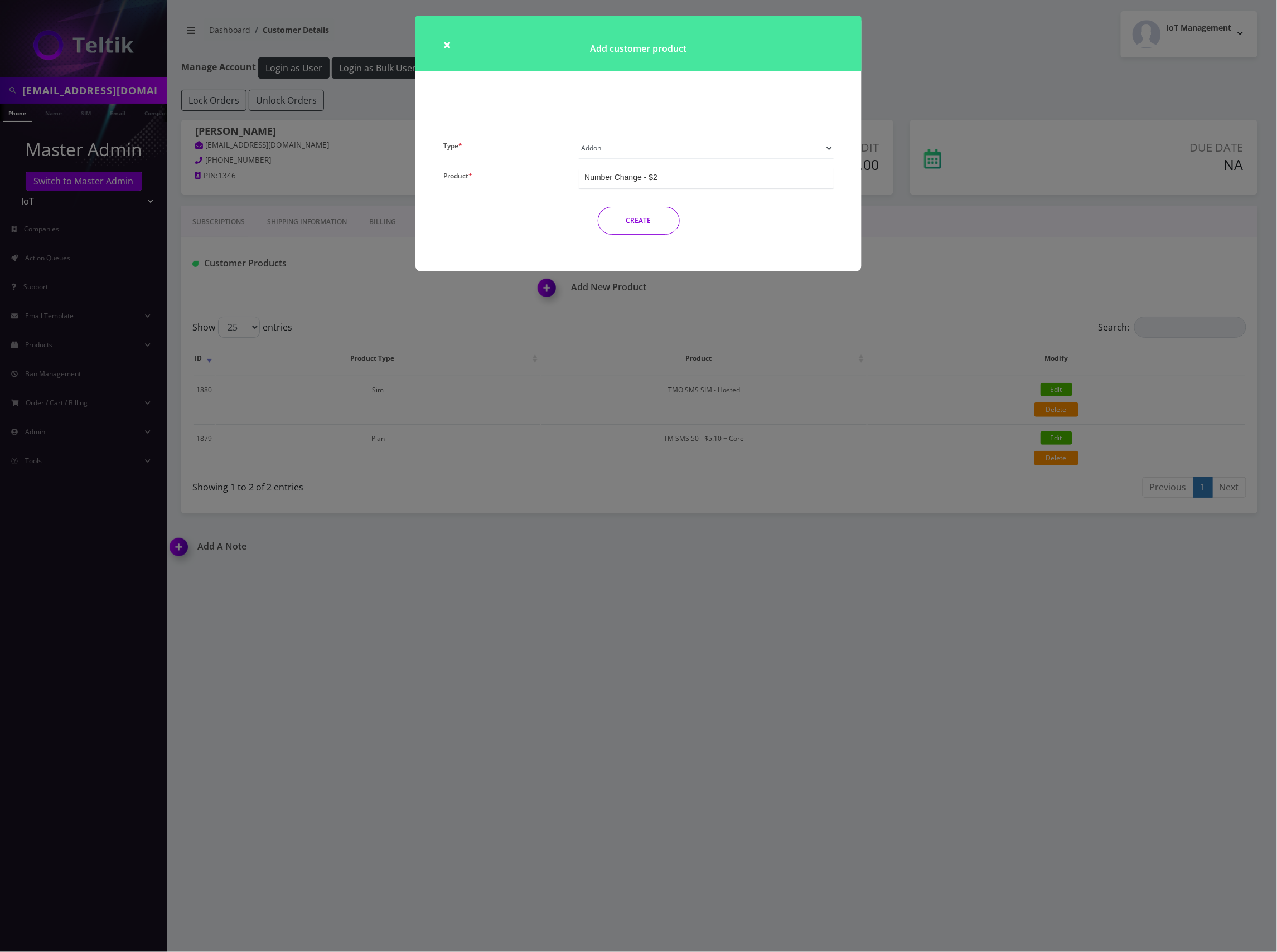
click at [656, 219] on button "CREATE" at bounding box center [639, 221] width 82 height 28
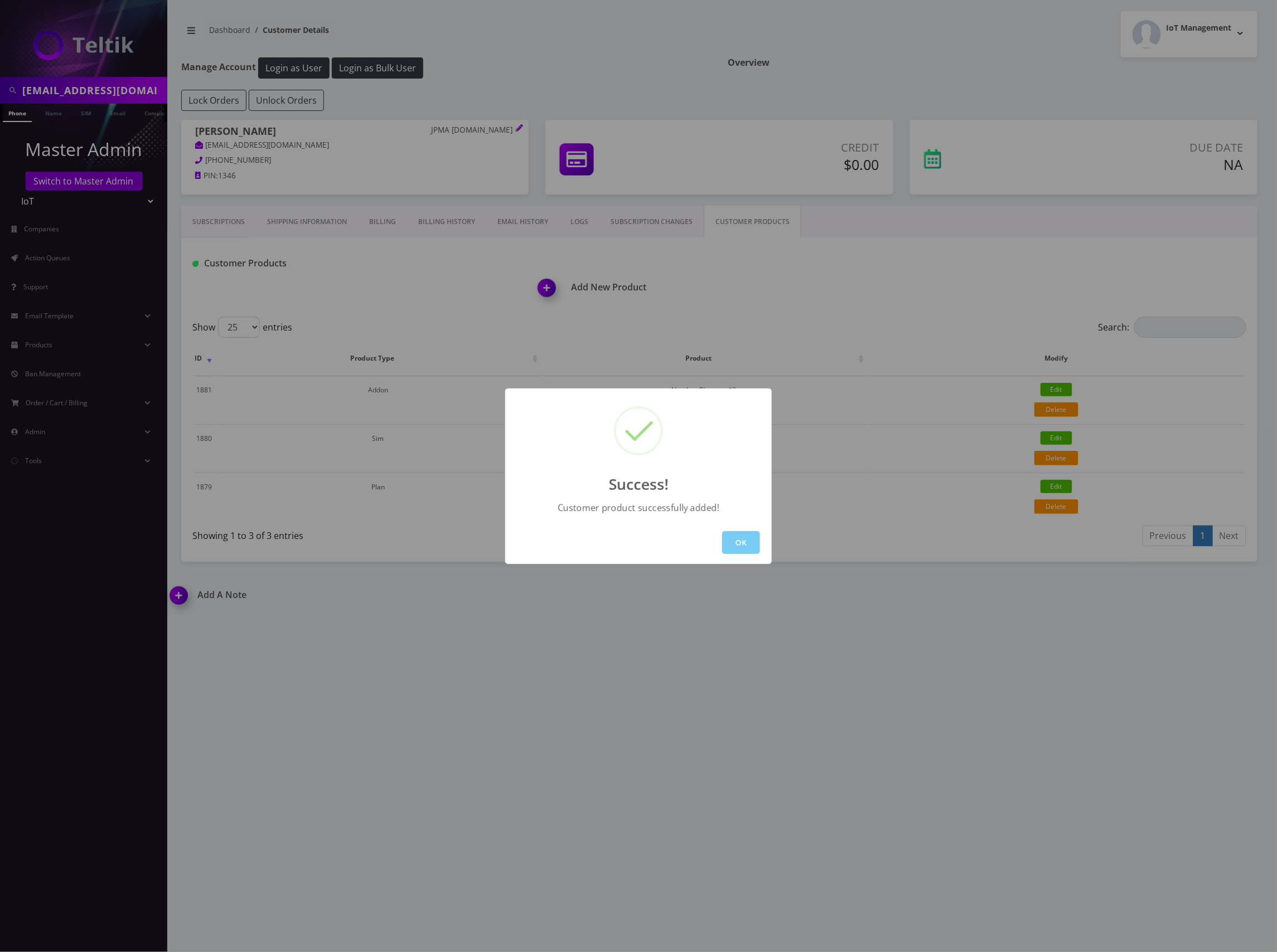
click at [742, 543] on button "OK" at bounding box center [741, 542] width 38 height 23
